Goal: Task Accomplishment & Management: Manage account settings

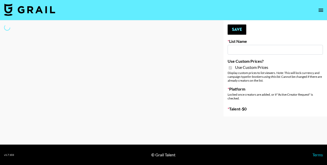
select select "Brand"
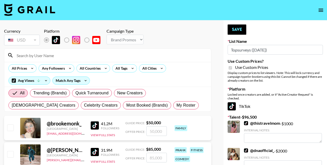
type input "Topsurveys ([DATE])"
checkbox input "true"
click at [176, 105] on span "My Roster" at bounding box center [185, 105] width 19 height 6
click at [176, 105] on input "My Roster" at bounding box center [176, 105] width 0 height 0
radio input "true"
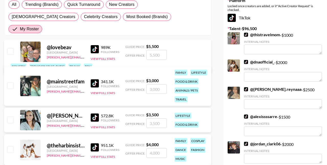
scroll to position [94, 0]
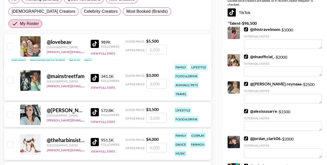
click at [11, 111] on input "checkbox" at bounding box center [10, 114] width 6 height 6
checkbox input "true"
click at [151, 113] on input "3500" at bounding box center [156, 118] width 20 height 10
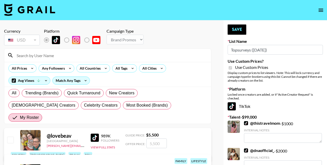
scroll to position [0, 0]
type input "2500"
click at [243, 31] on button "Save" at bounding box center [236, 30] width 19 height 10
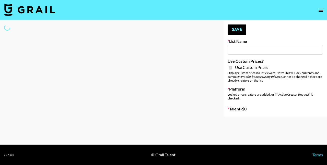
select select "Brand"
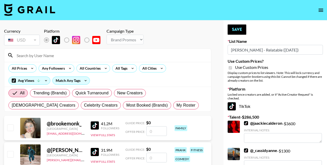
type input "[PERSON_NAME] - Relatable ([DATE])"
checkbox input "true"
click at [176, 105] on span "My Roster" at bounding box center [185, 105] width 19 height 6
click at [176, 105] on input "My Roster" at bounding box center [176, 105] width 0 height 0
radio input "true"
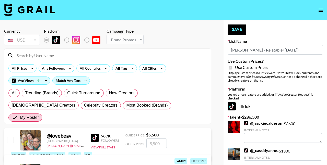
scroll to position [62, 0]
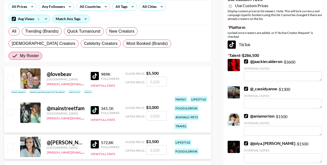
click at [11, 75] on input "checkbox" at bounding box center [10, 78] width 6 height 6
checkbox input "true"
type input "5500"
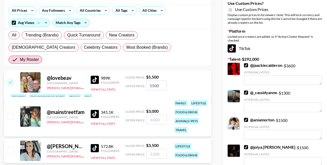
scroll to position [16, 0]
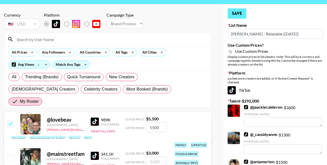
click at [240, 13] on button "Save" at bounding box center [236, 13] width 19 height 10
